Goal: Task Accomplishment & Management: Use online tool/utility

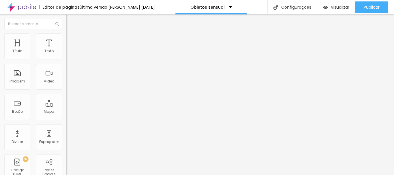
click at [69, 84] on icon "button" at bounding box center [70, 81] width 3 height 3
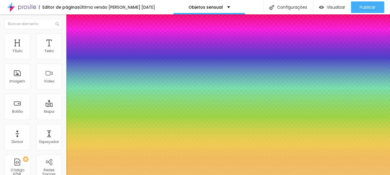
type input "1"
select select "PlayfairDisplay"
type input "1"
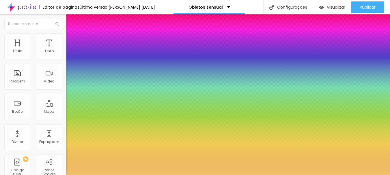
click at [174, 175] on div at bounding box center [195, 175] width 390 height 0
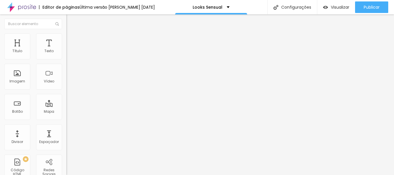
click at [66, 85] on button "button" at bounding box center [70, 82] width 8 height 6
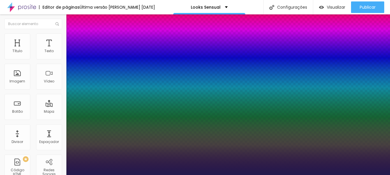
type input "1"
select select "PlayfairDisplay"
type input "1"
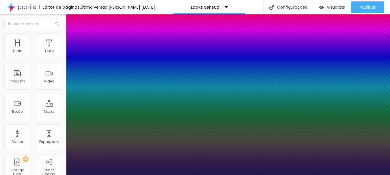
click at [167, 175] on div at bounding box center [195, 175] width 390 height 0
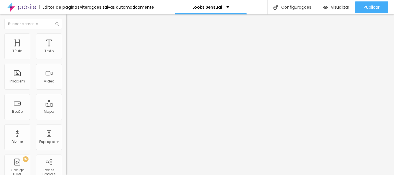
click at [66, 55] on button "button" at bounding box center [70, 52] width 8 height 6
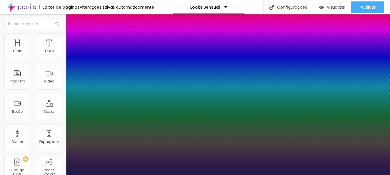
type input "1"
select select "PlayfairDisplay"
type input "1"
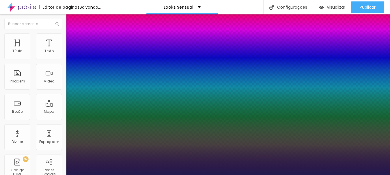
click at [149, 175] on div at bounding box center [195, 175] width 390 height 0
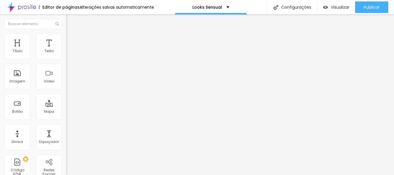
click at [66, 55] on button "button" at bounding box center [70, 52] width 8 height 6
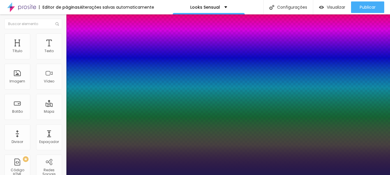
type input "1"
click at [162, 175] on div at bounding box center [195, 175] width 390 height 0
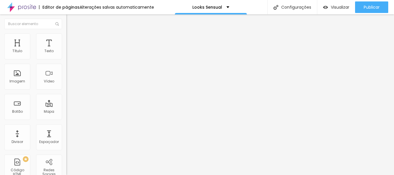
click at [69, 84] on icon "button" at bounding box center [70, 81] width 3 height 3
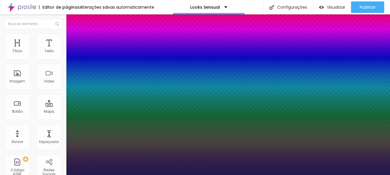
type input "1"
select select "PlayfairDisplay"
type input "1"
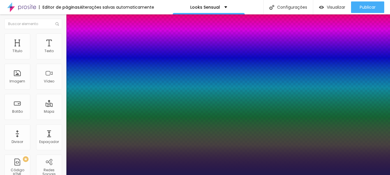
click at [202, 175] on div at bounding box center [195, 175] width 390 height 0
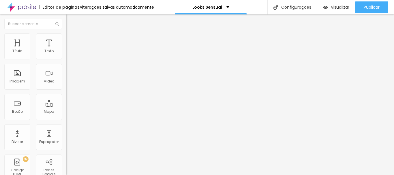
click at [66, 85] on button "button" at bounding box center [70, 82] width 8 height 6
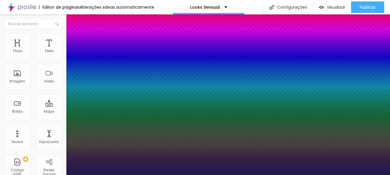
type input "1"
click at [181, 175] on div at bounding box center [195, 175] width 390 height 0
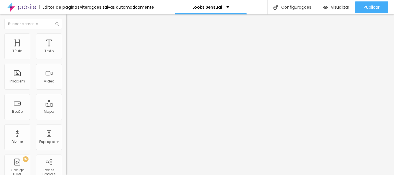
click at [69, 54] on icon "button" at bounding box center [70, 51] width 3 height 3
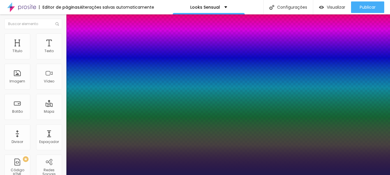
type input "1"
select select "PlayfairDisplay"
type input "1"
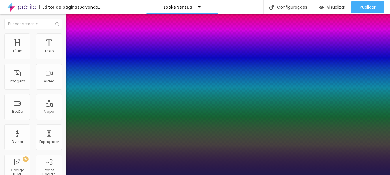
click at [149, 175] on div at bounding box center [195, 175] width 390 height 0
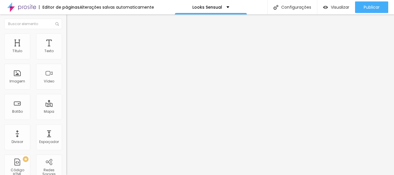
click at [66, 85] on button "button" at bounding box center [70, 82] width 8 height 6
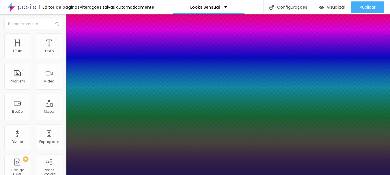
type input "1"
click at [192, 175] on div at bounding box center [195, 175] width 390 height 0
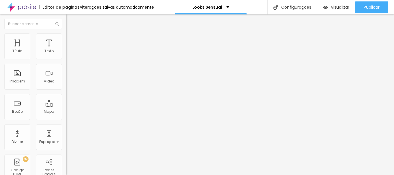
click at [66, 36] on img at bounding box center [68, 35] width 5 height 5
type input "75"
type input "70"
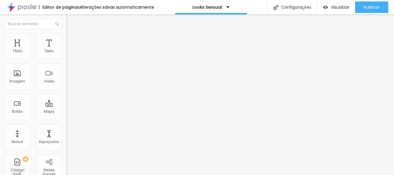
type input "50"
type input "45"
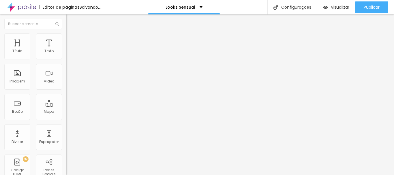
type input "50"
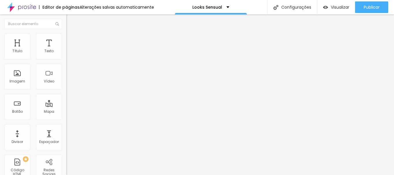
drag, startPoint x: 47, startPoint y: 61, endPoint x: 30, endPoint y: 60, distance: 17.0
type input "50"
click at [66, 59] on input "range" at bounding box center [84, 57] width 37 height 5
click at [72, 40] on span "Estilo" at bounding box center [76, 37] width 9 height 5
type input "75"
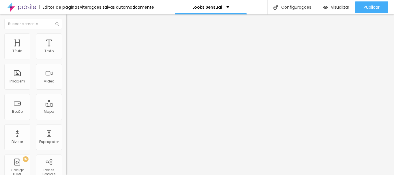
type input "75"
type input "70"
type input "65"
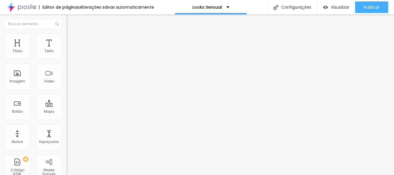
type input "60"
type input "55"
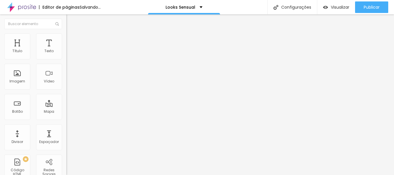
type input "50"
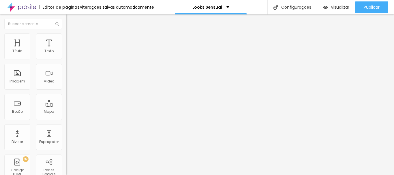
drag, startPoint x: 48, startPoint y: 62, endPoint x: 31, endPoint y: 63, distance: 17.3
type input "50"
click at [66, 59] on input "range" at bounding box center [84, 57] width 37 height 5
click at [69, 83] on icon "button" at bounding box center [70, 82] width 2 height 2
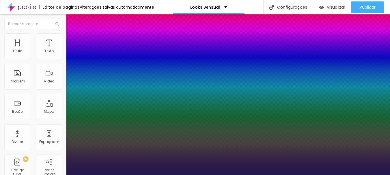
type input "1"
click at [205, 175] on div at bounding box center [195, 175] width 390 height 0
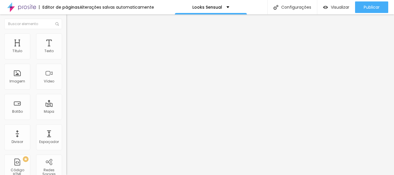
click at [66, 85] on button "button" at bounding box center [70, 82] width 8 height 6
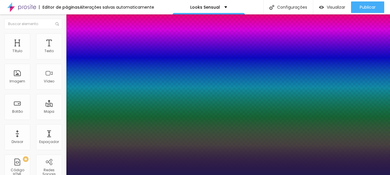
type input "1"
select select "PlayfairDisplay"
type input "1"
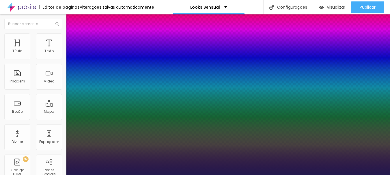
click at [212, 175] on div at bounding box center [195, 175] width 390 height 0
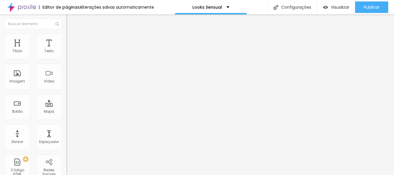
click at [69, 54] on icon "button" at bounding box center [70, 51] width 3 height 3
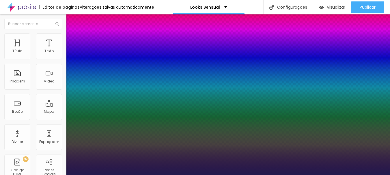
type input "1"
select select "PlayfairDisplay"
type input "1"
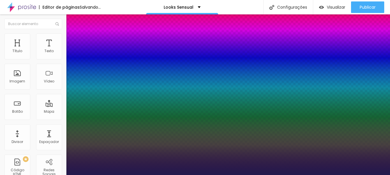
click at [345, 175] on div at bounding box center [195, 175] width 390 height 0
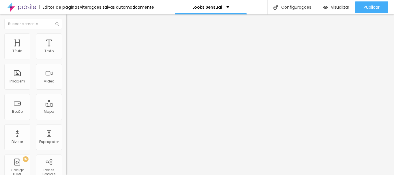
click at [72, 40] on span "Estilo" at bounding box center [76, 37] width 9 height 5
type input "75"
type input "70"
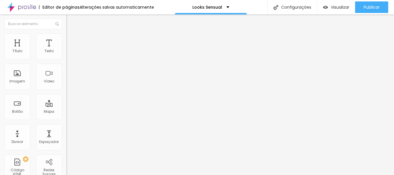
type input "60"
type input "45"
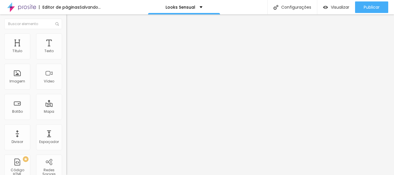
type input "40"
type input "45"
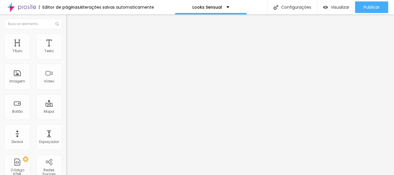
type input "50"
type input "55"
type input "50"
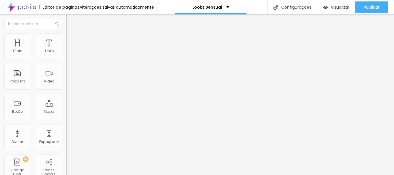
drag, startPoint x: 46, startPoint y: 62, endPoint x: 31, endPoint y: 64, distance: 15.1
type input "50"
click at [66, 59] on input "range" at bounding box center [84, 57] width 37 height 5
click at [69, 84] on icon "button" at bounding box center [70, 81] width 3 height 3
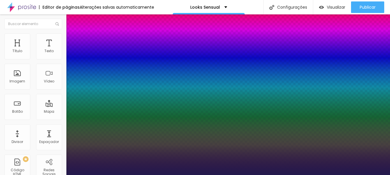
type input "1"
select select "PlayfairDisplay"
type input "1"
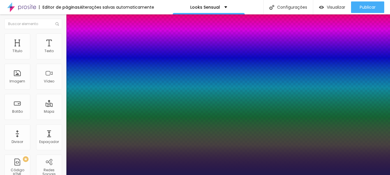
click at [247, 175] on div at bounding box center [195, 175] width 390 height 0
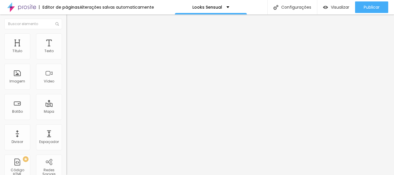
click at [66, 55] on button "button" at bounding box center [70, 52] width 8 height 6
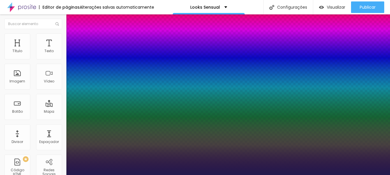
type input "1"
select select "PlayfairDisplay"
type input "1"
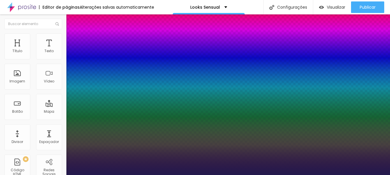
click at [136, 175] on div at bounding box center [195, 175] width 390 height 0
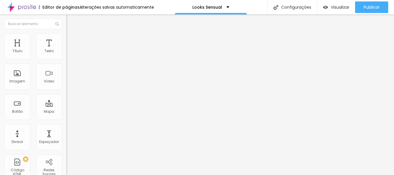
click at [66, 38] on li "Estilo" at bounding box center [99, 36] width 66 height 6
type input "75"
type input "70"
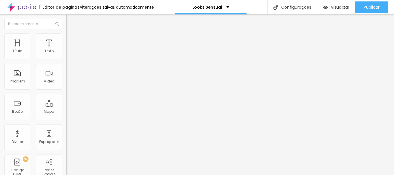
type input "65"
type input "60"
type input "55"
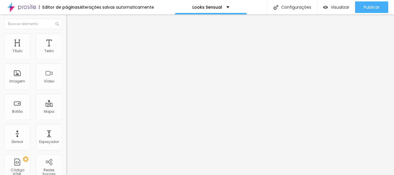
type input "55"
type input "50"
drag, startPoint x: 46, startPoint y: 62, endPoint x: 31, endPoint y: 65, distance: 15.3
type input "50"
click at [66, 59] on input "range" at bounding box center [84, 57] width 37 height 5
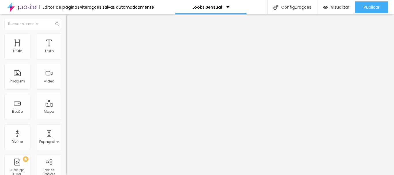
click at [69, 53] on icon "button" at bounding box center [70, 52] width 2 height 2
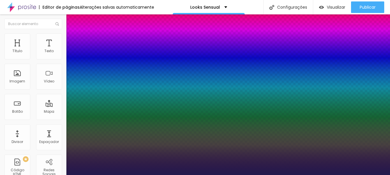
type input "1"
select select "PlayfairDisplay"
type input "1"
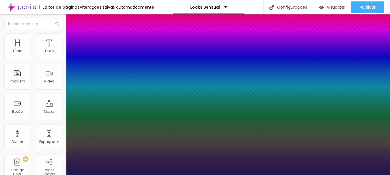
click at [167, 175] on div at bounding box center [195, 175] width 390 height 0
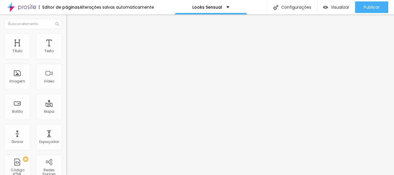
click at [69, 53] on icon "button" at bounding box center [70, 52] width 2 height 2
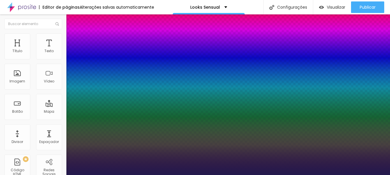
type input "1"
select select "PlayfairDisplay"
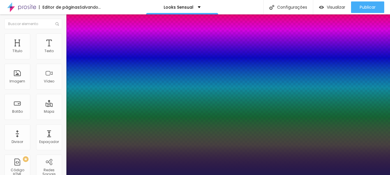
type input "1"
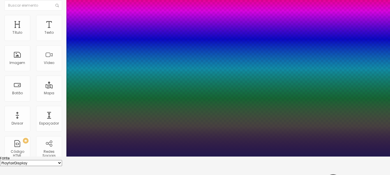
scroll to position [28, 0]
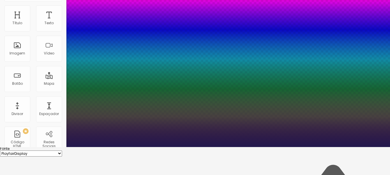
click at [327, 147] on div at bounding box center [195, 147] width 390 height 0
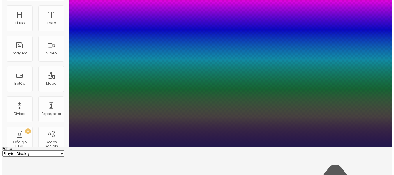
scroll to position [0, 0]
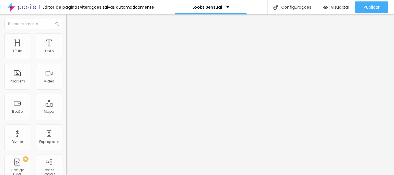
click at [66, 85] on button "button" at bounding box center [70, 82] width 8 height 6
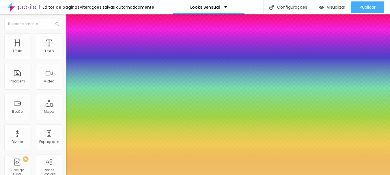
type input "1"
select select "PlayfairDisplay"
type input "1"
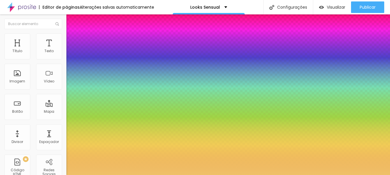
click at [183, 175] on div at bounding box center [195, 175] width 390 height 0
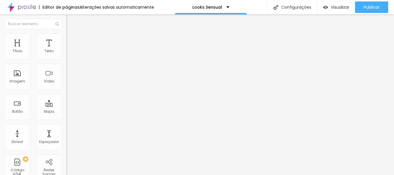
click at [66, 55] on button "button" at bounding box center [70, 52] width 8 height 6
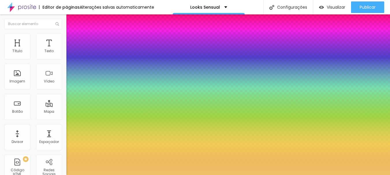
type input "1"
select select "PlayfairDisplay"
type input "1"
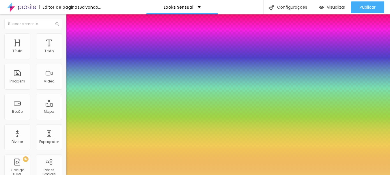
click at [345, 175] on div at bounding box center [195, 175] width 390 height 0
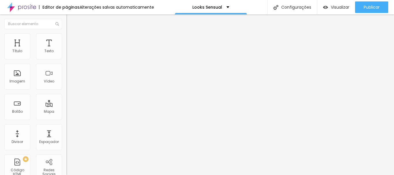
click at [71, 81] on icon "button" at bounding box center [71, 80] width 1 height 1
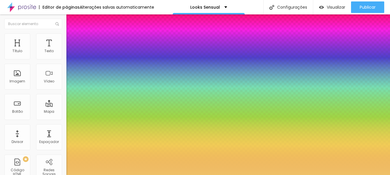
type input "1"
select select "PlayfairDisplay"
type input "1"
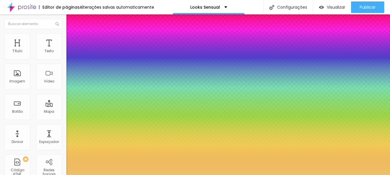
click at [192, 175] on div at bounding box center [195, 175] width 390 height 0
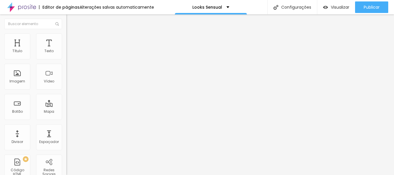
click at [66, 85] on button "button" at bounding box center [70, 82] width 8 height 6
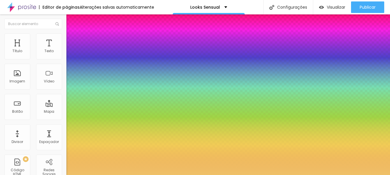
type input "1"
click at [163, 175] on div at bounding box center [195, 175] width 390 height 0
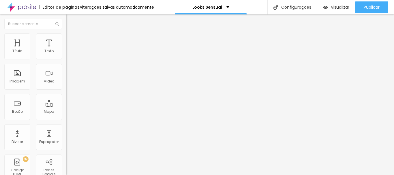
click at [69, 54] on icon "button" at bounding box center [70, 51] width 3 height 3
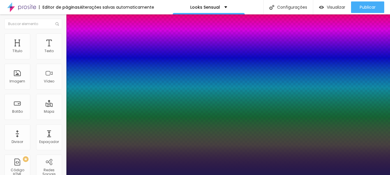
type input "1"
select select "PlayfairDisplay"
type input "1"
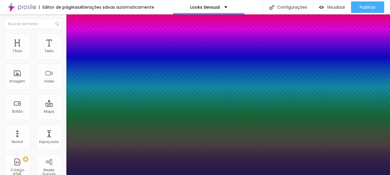
click at [222, 175] on div at bounding box center [195, 175] width 390 height 0
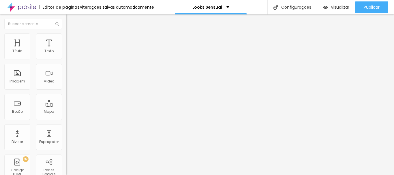
click at [66, 35] on img at bounding box center [68, 35] width 5 height 5
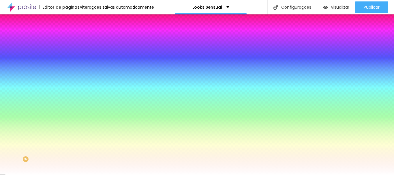
click at [69, 72] on icon "button" at bounding box center [70, 73] width 2 height 2
select select "PlayfairDisplay"
click at [157, 175] on div at bounding box center [195, 175] width 390 height 0
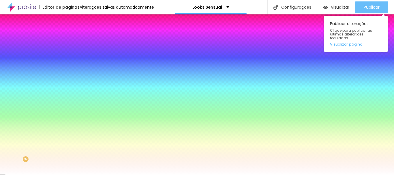
click at [376, 10] on span "Publicar" at bounding box center [372, 7] width 16 height 5
click at [372, 8] on span "Publicar" at bounding box center [372, 7] width 16 height 5
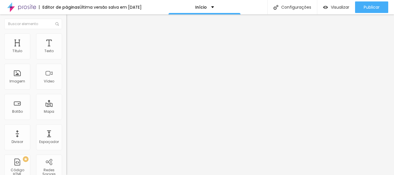
click at [66, 115] on input at bounding box center [105, 118] width 78 height 6
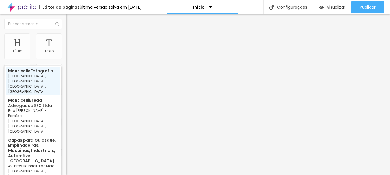
type input "Monticelle Fotografia - [GEOGRAPHIC_DATA], [GEOGRAPHIC_DATA] - [GEOGRAPHIC_DATA…"
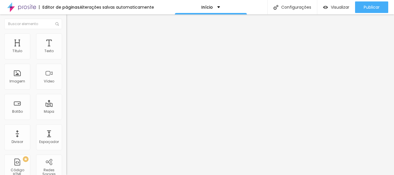
click at [66, 39] on li "Estilo" at bounding box center [99, 36] width 66 height 6
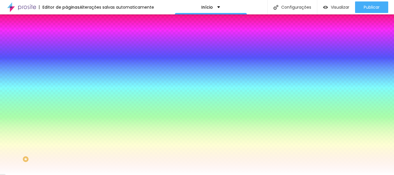
click at [66, 75] on button at bounding box center [70, 78] width 8 height 6
radio input "false"
click at [66, 75] on button at bounding box center [70, 78] width 8 height 6
radio input "false"
radio input "true"
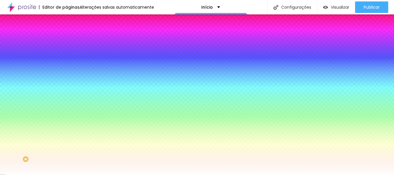
click at [66, 75] on button at bounding box center [70, 78] width 8 height 6
radio input "true"
radio input "false"
click at [69, 76] on img at bounding box center [70, 77] width 3 height 3
radio input "false"
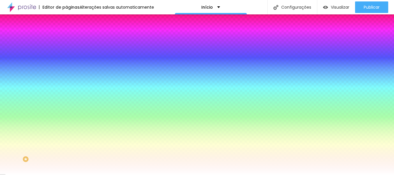
radio input "true"
click at [66, 55] on button at bounding box center [70, 51] width 8 height 6
radio input "true"
radio input "false"
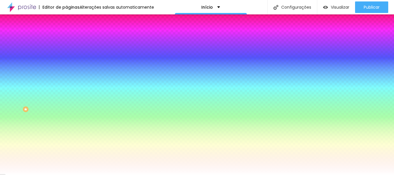
click at [66, 46] on div at bounding box center [99, 46] width 66 height 0
click at [66, 43] on div "Visual Cor de fundo Voltar ao padrão #F4F3F4 Cor da fonte Voltar ao padrão #3E3…" at bounding box center [99, 66] width 66 height 142
click at [66, 39] on li "Avançado" at bounding box center [99, 42] width 66 height 6
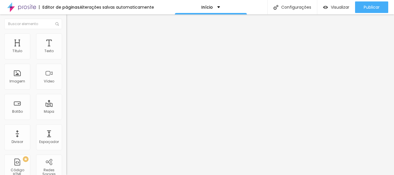
click at [66, 33] on li "Conteúdo" at bounding box center [99, 31] width 66 height 6
click at [72, 39] on span "Avançado" at bounding box center [81, 37] width 19 height 5
click at [66, 42] on ul "Conteúdo Estilo Avançado" at bounding box center [99, 36] width 66 height 17
click at [72, 40] on span "Estilo" at bounding box center [76, 37] width 9 height 5
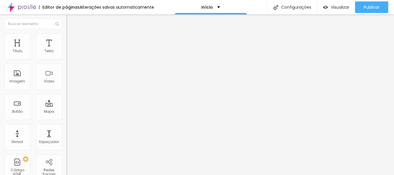
click at [66, 36] on img at bounding box center [68, 35] width 5 height 5
click at [66, 35] on img at bounding box center [68, 35] width 5 height 5
click at [66, 37] on li "Avançado" at bounding box center [99, 36] width 66 height 6
click at [66, 31] on li "Conteúdo" at bounding box center [99, 31] width 66 height 6
click at [72, 40] on span "Estilo" at bounding box center [76, 37] width 9 height 5
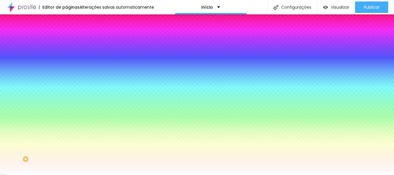
click at [72, 41] on span "Avançado" at bounding box center [81, 43] width 19 height 5
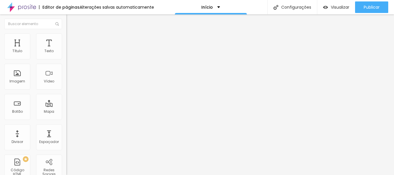
click at [66, 33] on img at bounding box center [68, 30] width 5 height 5
click at [66, 38] on li "Avançado" at bounding box center [99, 36] width 66 height 6
click at [66, 33] on li "Estilo" at bounding box center [99, 36] width 66 height 6
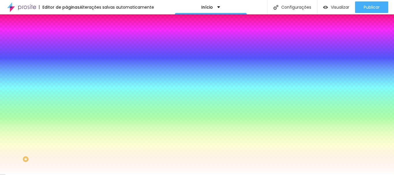
click at [66, 84] on input "#FFFFFF" at bounding box center [100, 81] width 69 height 6
click at [66, 78] on div at bounding box center [99, 78] width 66 height 0
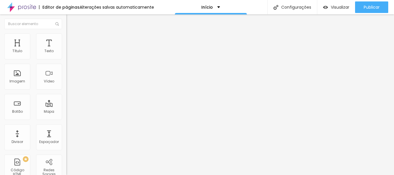
click at [72, 40] on span "Estilo" at bounding box center [76, 37] width 9 height 5
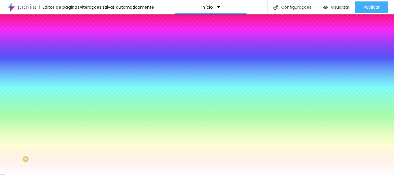
click at [66, 95] on input "#F4F3F4" at bounding box center [100, 98] width 69 height 6
paste input "462817"
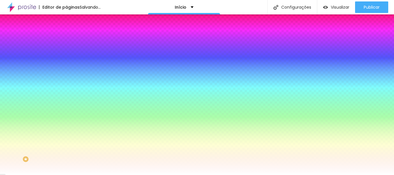
type input "#462817"
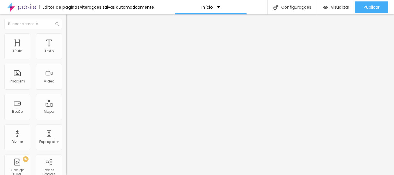
click at [66, 35] on img at bounding box center [68, 35] width 5 height 5
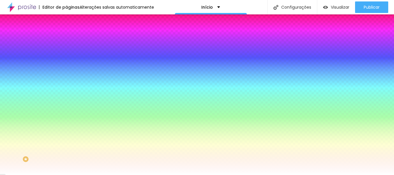
click at [66, 111] on div at bounding box center [99, 111] width 66 height 0
type input "#FFFFFF"
drag, startPoint x: 11, startPoint y: 115, endPoint x: 0, endPoint y: 106, distance: 14.3
click at [66, 106] on div "Visual Cor de fundo Voltar ao padrão #462817 Cor da fonte Voltar ao padrão #FFF…" at bounding box center [99, 116] width 66 height 142
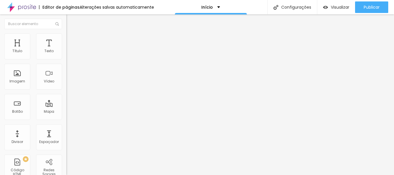
click at [72, 39] on span "Estilo" at bounding box center [76, 37] width 9 height 5
click at [66, 36] on li "Estilo" at bounding box center [99, 36] width 66 height 6
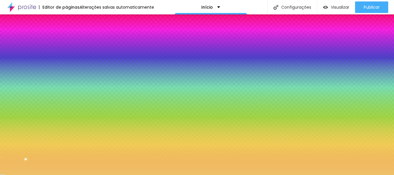
click at [66, 84] on input "#EFC168" at bounding box center [100, 81] width 69 height 6
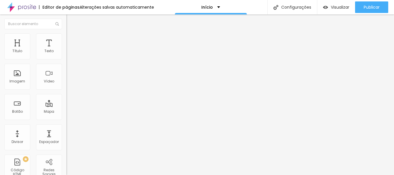
click at [66, 38] on li "Estilo" at bounding box center [99, 36] width 66 height 6
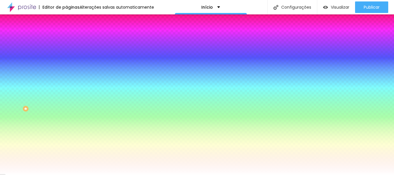
scroll to position [54, 0]
click at [66, 93] on input "#F4F3F4" at bounding box center [100, 96] width 69 height 6
paste input "EFC168"
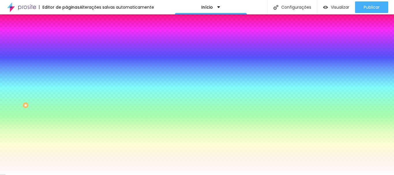
type input "#EFC168"
click at [66, 116] on input "#50AFF4" at bounding box center [100, 115] width 69 height 6
click at [66, 113] on input "#50AFF4" at bounding box center [100, 115] width 69 height 6
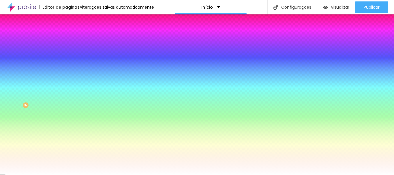
paste input "EFC168"
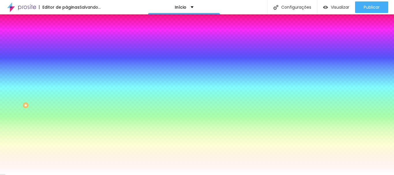
type input "#EFC168"
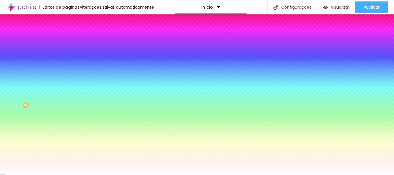
click at [66, 129] on input "#FFFFFF" at bounding box center [100, 131] width 69 height 6
click at [66, 128] on div at bounding box center [99, 128] width 66 height 0
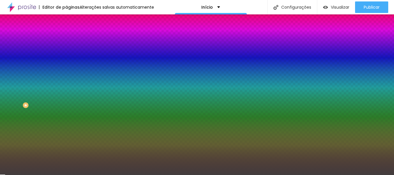
drag, startPoint x: 36, startPoint y: 137, endPoint x: 8, endPoint y: 167, distance: 40.8
click at [8, 167] on div at bounding box center [197, 87] width 394 height 175
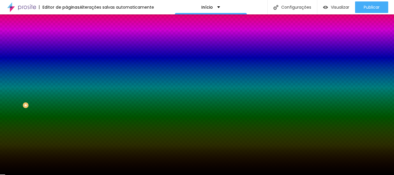
type input "#000000"
drag, startPoint x: 8, startPoint y: 167, endPoint x: 0, endPoint y: 186, distance: 21.0
click at [0, 175] on html "Editor de páginas Alterações salvas automaticamente Início Configurações Config…" at bounding box center [197, 87] width 394 height 175
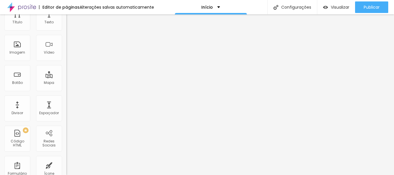
scroll to position [0, 0]
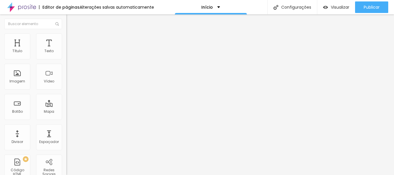
click at [66, 39] on li "Avançado" at bounding box center [99, 42] width 66 height 6
click at [66, 44] on ul "Conteúdo Estilo Avançado" at bounding box center [99, 36] width 66 height 17
click at [72, 40] on span "Estilo" at bounding box center [76, 37] width 9 height 5
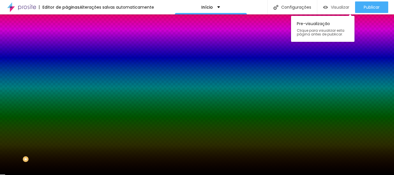
click at [332, 7] on span "Visualizar" at bounding box center [340, 7] width 18 height 5
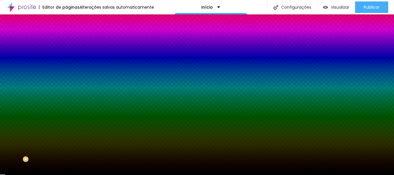
click at [71, 22] on img "button" at bounding box center [73, 21] width 5 height 5
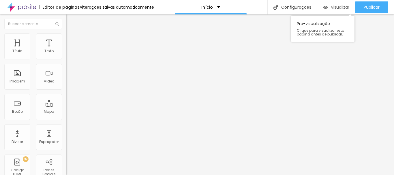
click at [329, 5] on div "Visualizar" at bounding box center [336, 7] width 26 height 5
type input "59"
type input "64"
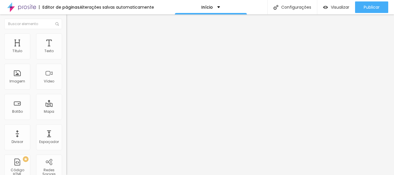
type input "69"
type input "74"
type input "79"
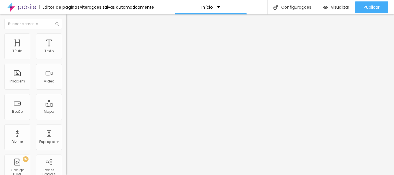
type input "79"
type input "74"
type input "69"
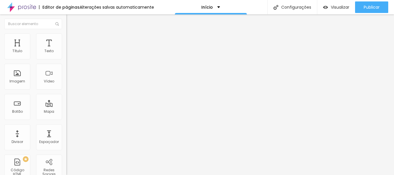
type input "64"
type input "59"
type input "53"
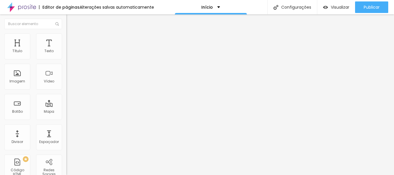
type input "53"
click at [66, 106] on input "range" at bounding box center [84, 108] width 37 height 5
type input "120"
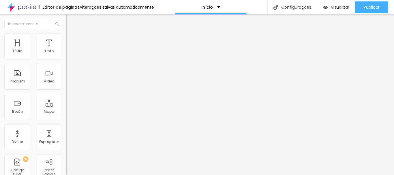
type input "90"
type input "79"
type input "74"
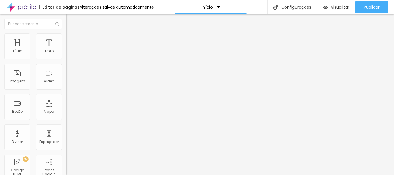
type input "74"
type input "69"
type input "64"
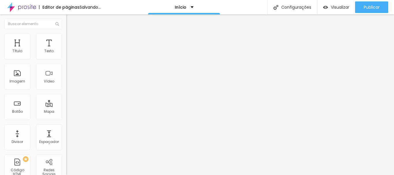
type input "59"
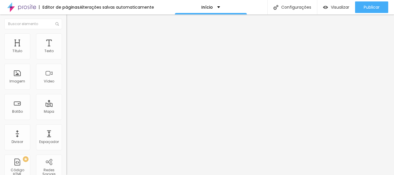
type input "53"
drag, startPoint x: 19, startPoint y: 57, endPoint x: 15, endPoint y: 56, distance: 3.5
type input "53"
click at [66, 106] on input "range" at bounding box center [84, 108] width 37 height 5
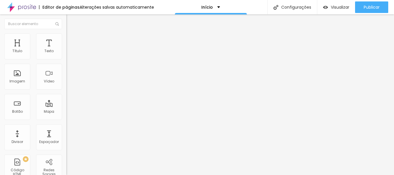
click at [66, 92] on div "Editar Espaçador Conteúdo Avançado 53 px Tamanho" at bounding box center [99, 94] width 66 height 161
click at [331, 7] on span "Visualizar" at bounding box center [340, 7] width 18 height 5
type input "48"
type input "53"
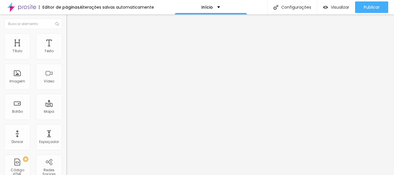
type input "53"
type input "59"
type input "64"
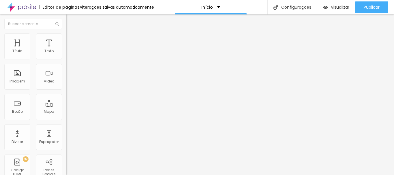
type input "69"
click at [66, 106] on input "range" at bounding box center [84, 108] width 37 height 5
click at [328, 1] on div "Visualizar Pre-visualização Clique para visualizar esta página antes de publica…" at bounding box center [336, 7] width 38 height 14
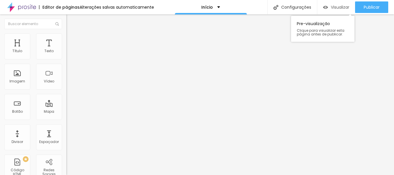
click at [328, 4] on div "Visualizar" at bounding box center [336, 7] width 26 height 12
click at [339, 9] on span "Visualizar" at bounding box center [340, 7] width 18 height 5
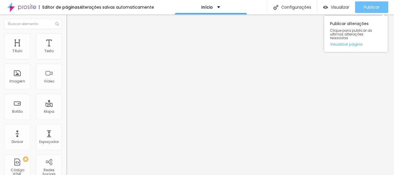
click at [365, 9] on span "Publicar" at bounding box center [372, 7] width 16 height 5
click at [359, 9] on button "Publicar" at bounding box center [371, 7] width 33 height 12
